Goal: Information Seeking & Learning: Find specific fact

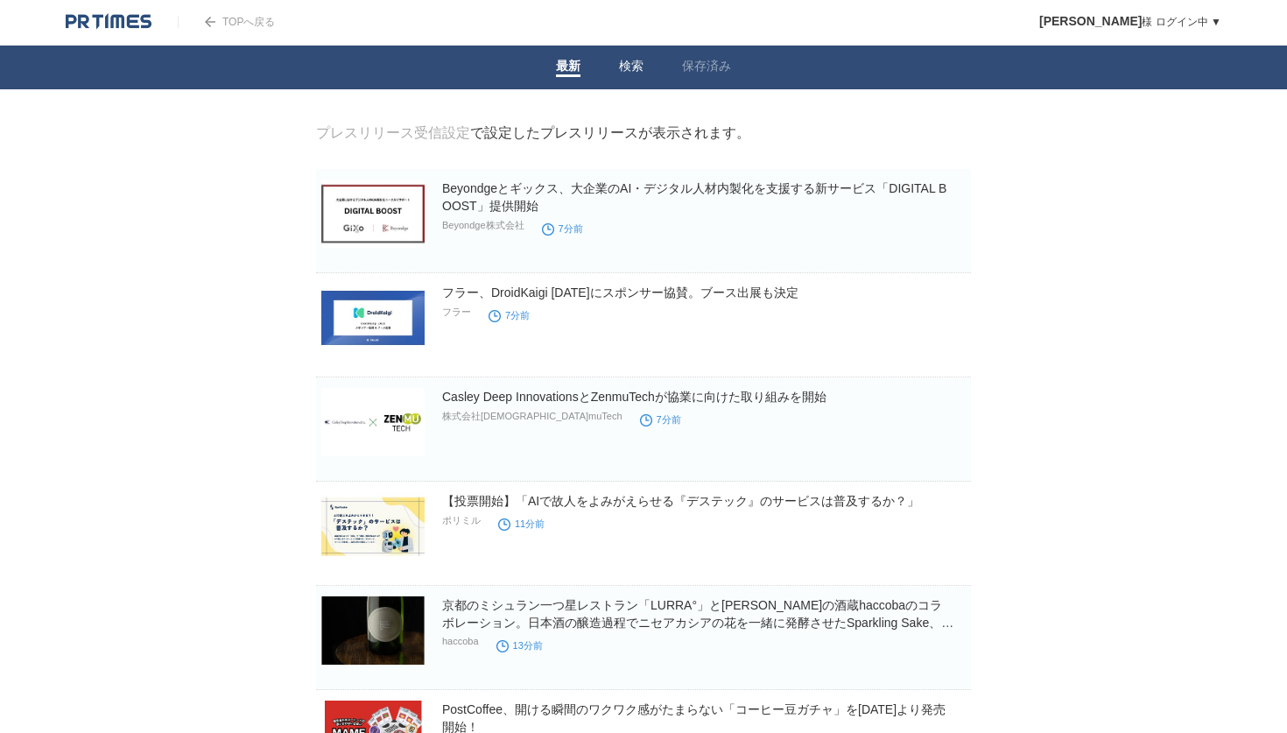
click at [638, 72] on link "検索" at bounding box center [631, 68] width 25 height 18
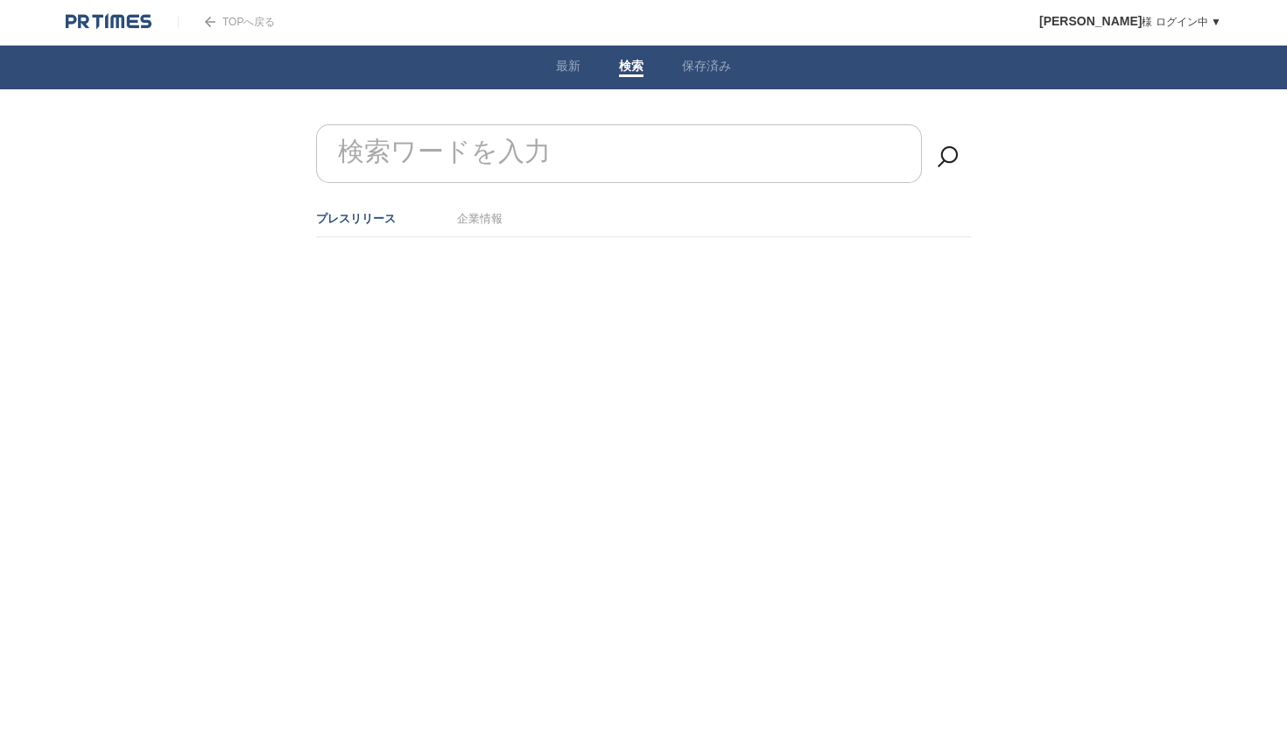
click at [492, 160] on label "検索ワードを入力" at bounding box center [444, 152] width 221 height 45
click at [492, 160] on input "検索ワードを入力" at bounding box center [619, 153] width 606 height 59
type input "提携"
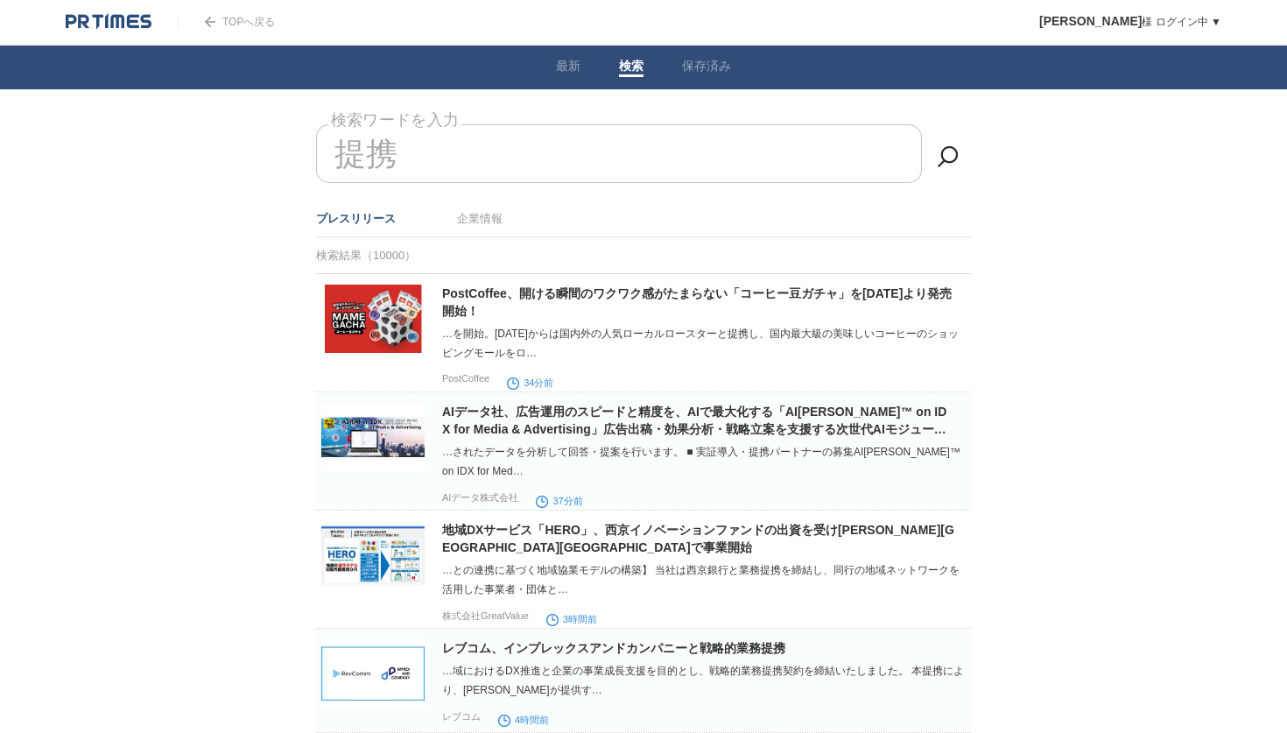
click at [144, 24] on img at bounding box center [109, 22] width 86 height 18
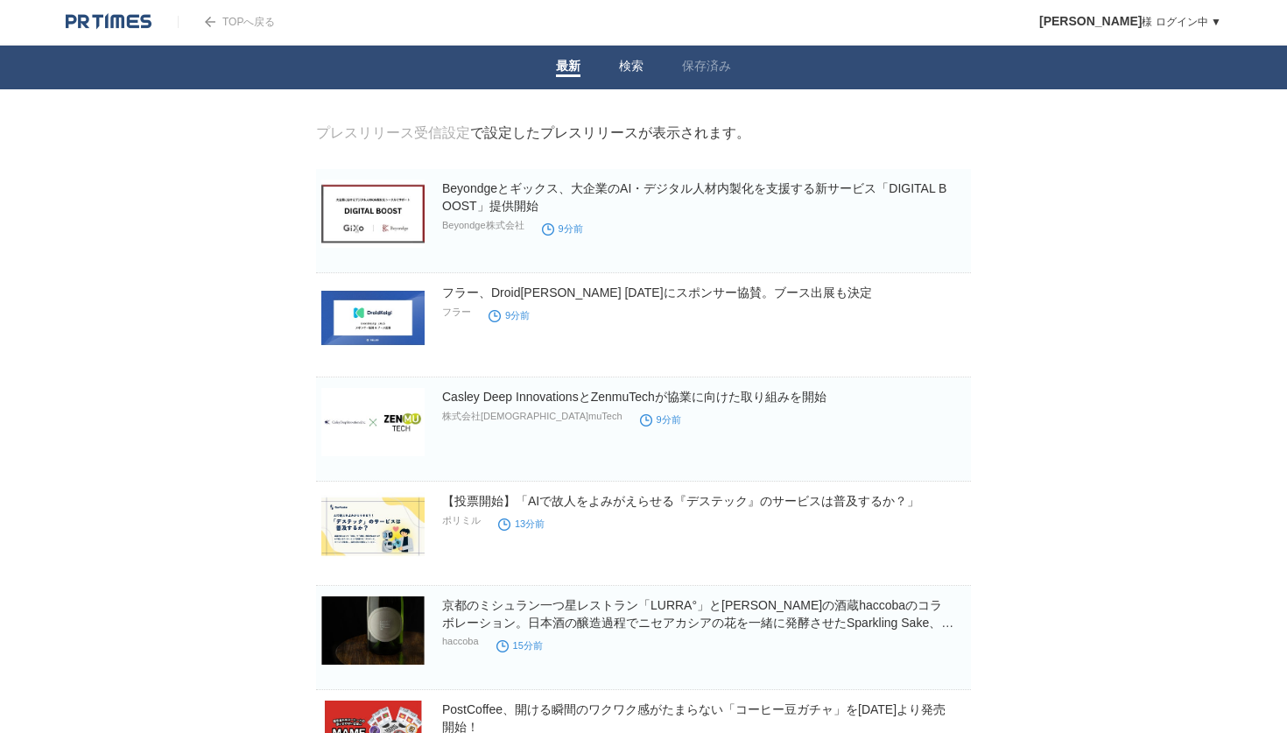
click at [625, 66] on link "検索" at bounding box center [631, 68] width 25 height 18
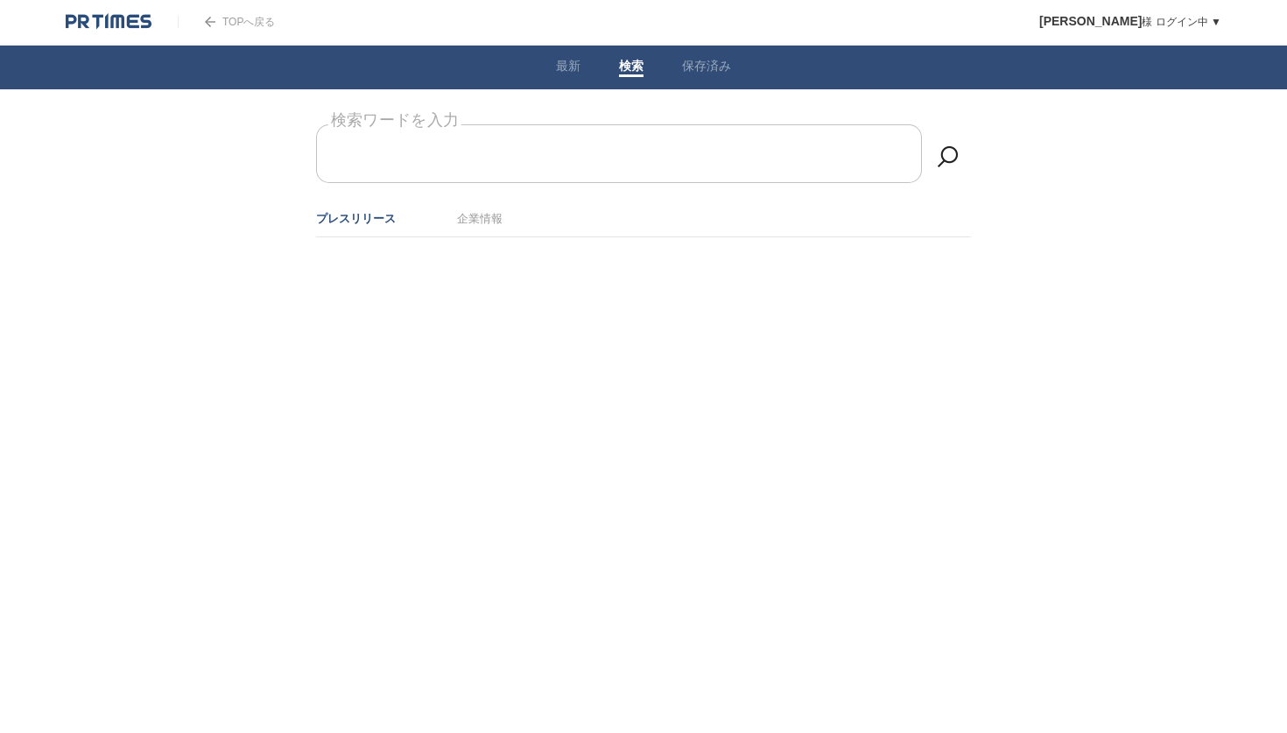
click at [523, 124] on form "検索ワードを入力" at bounding box center [643, 124] width 655 height 0
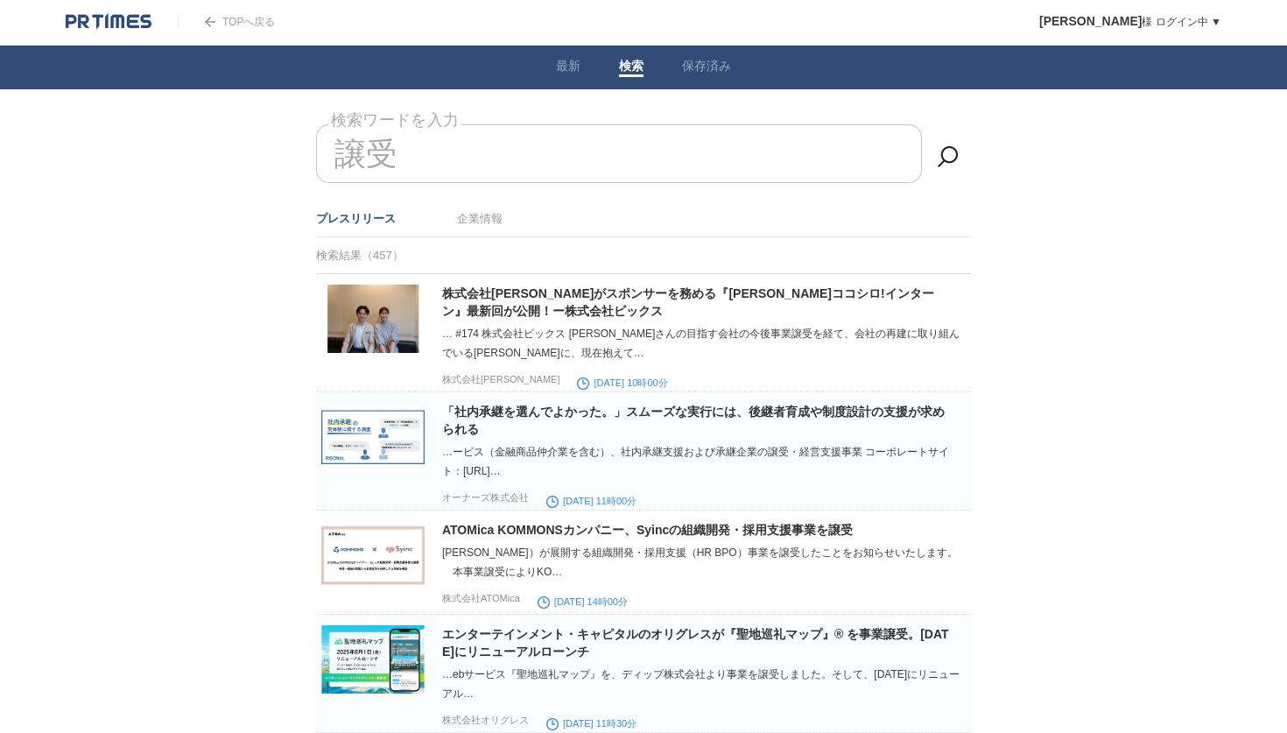
drag, startPoint x: 419, startPoint y: 149, endPoint x: 315, endPoint y: 149, distance: 104.2
click at [316, 149] on input "譲受" at bounding box center [619, 153] width 606 height 59
type input "[PERSON_NAME]"
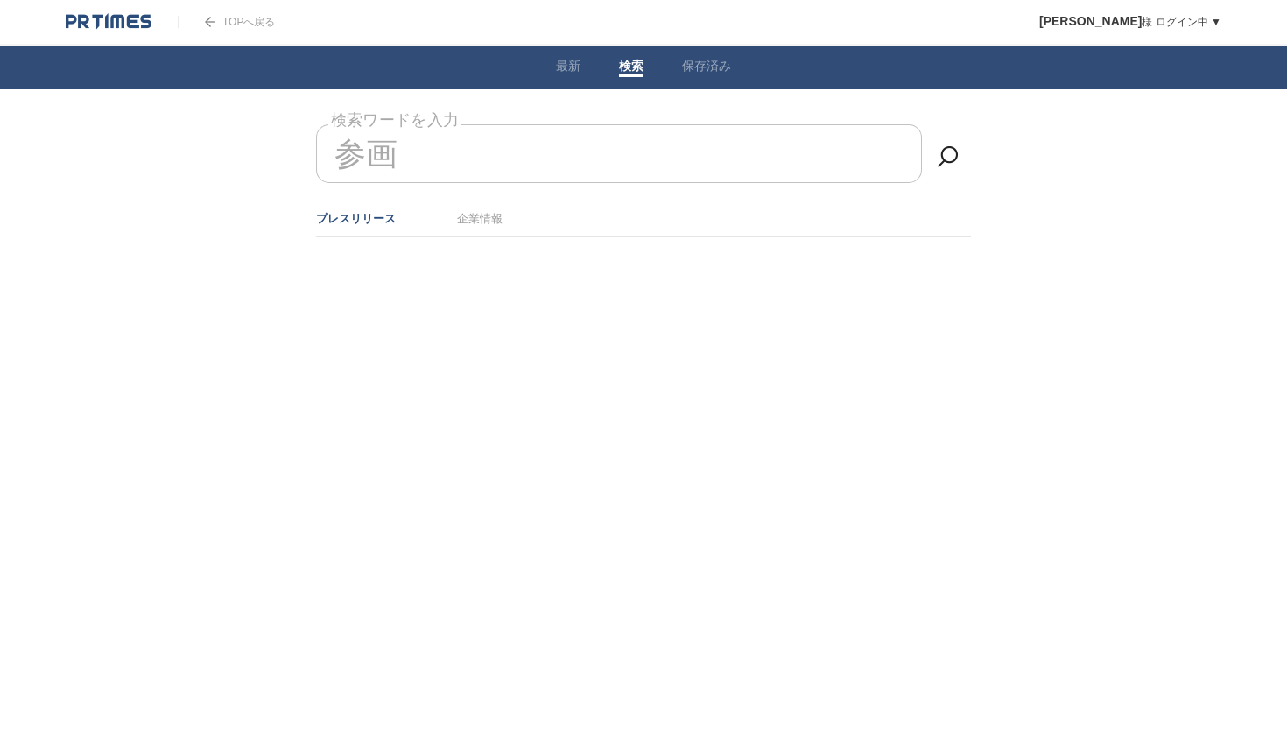
type input "参画"
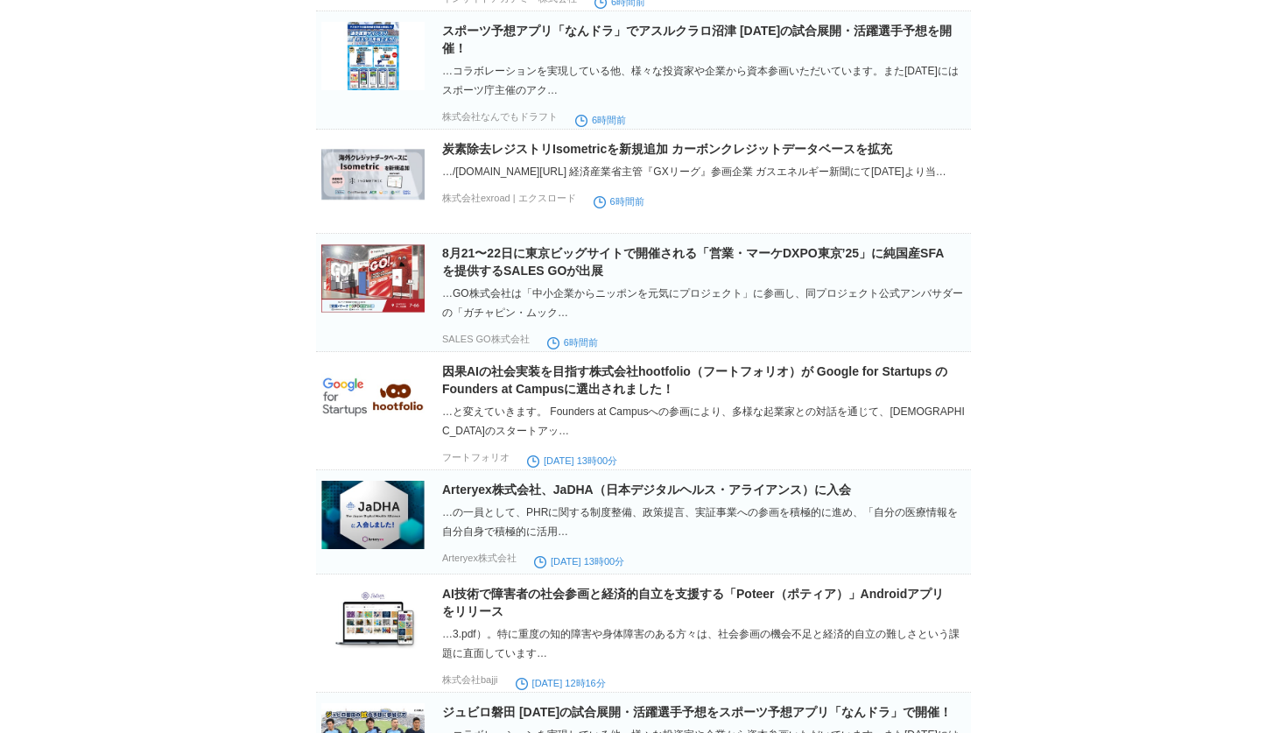
scroll to position [1077, 0]
